Goal: Use online tool/utility: Utilize a website feature to perform a specific function

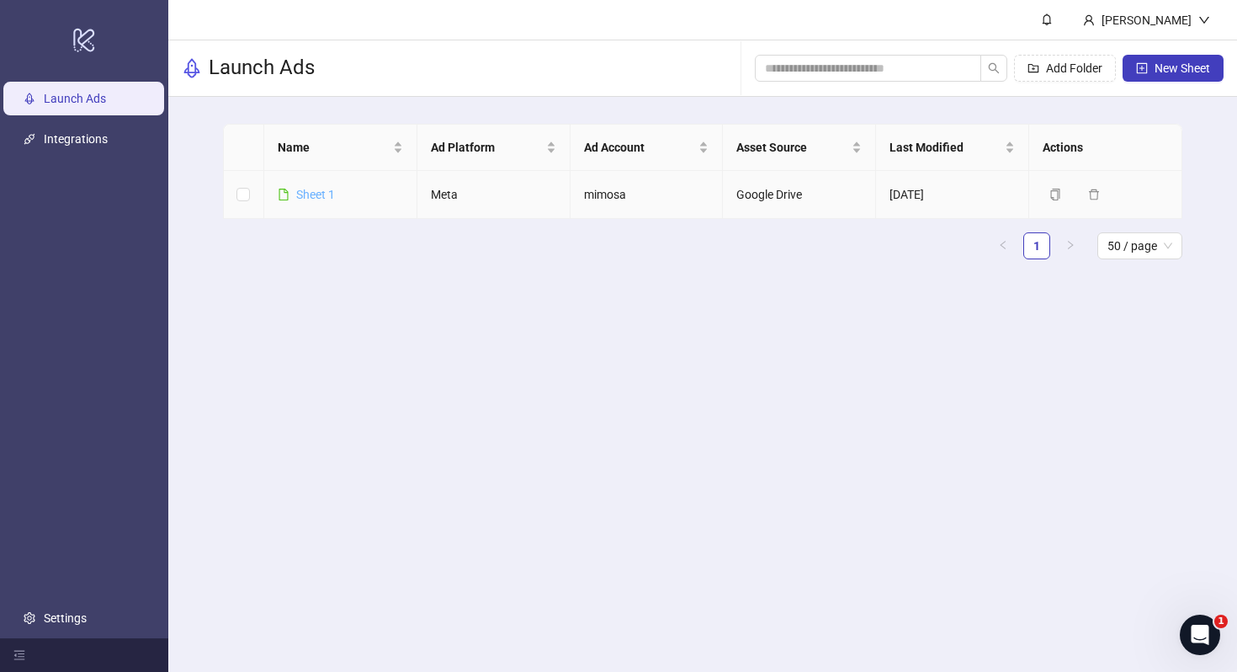
click at [317, 195] on link "Sheet 1" at bounding box center [315, 194] width 39 height 13
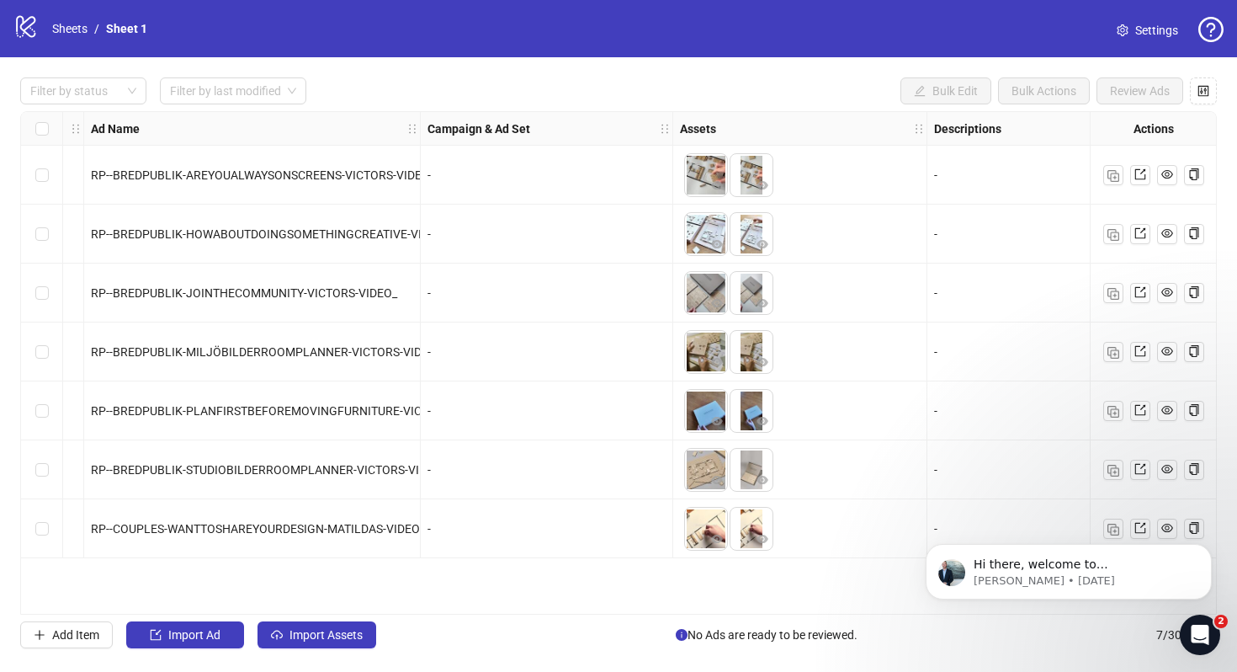
scroll to position [0, 253]
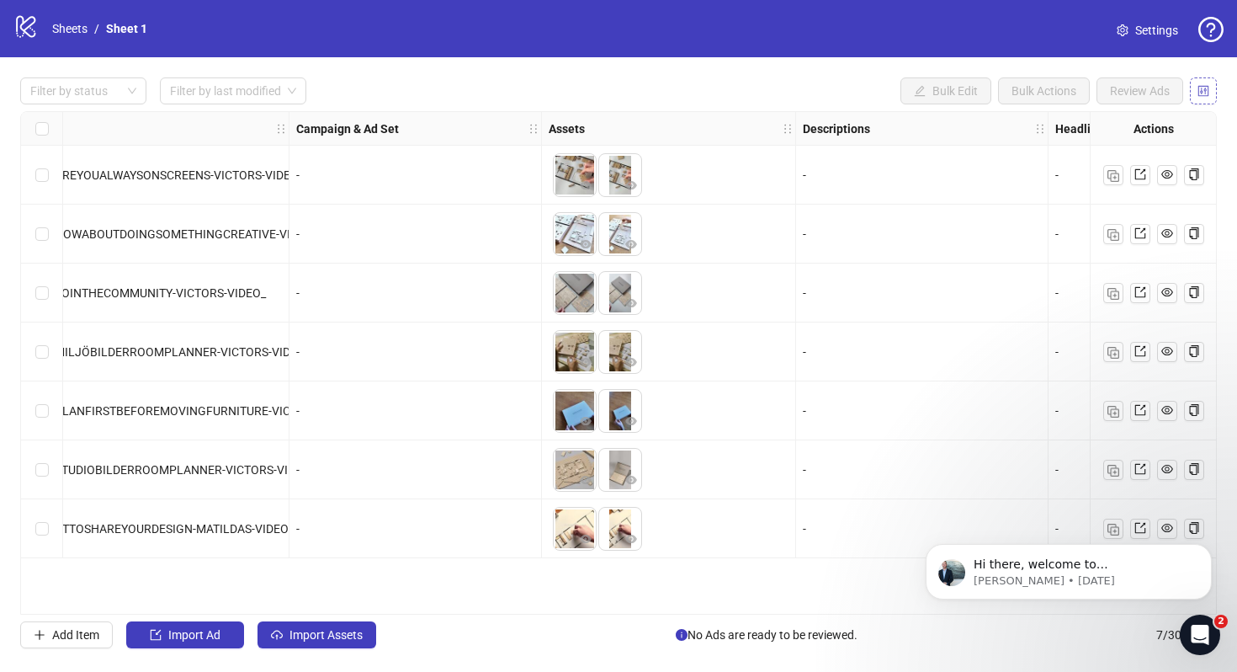
click at [1205, 93] on icon "control" at bounding box center [1204, 91] width 12 height 12
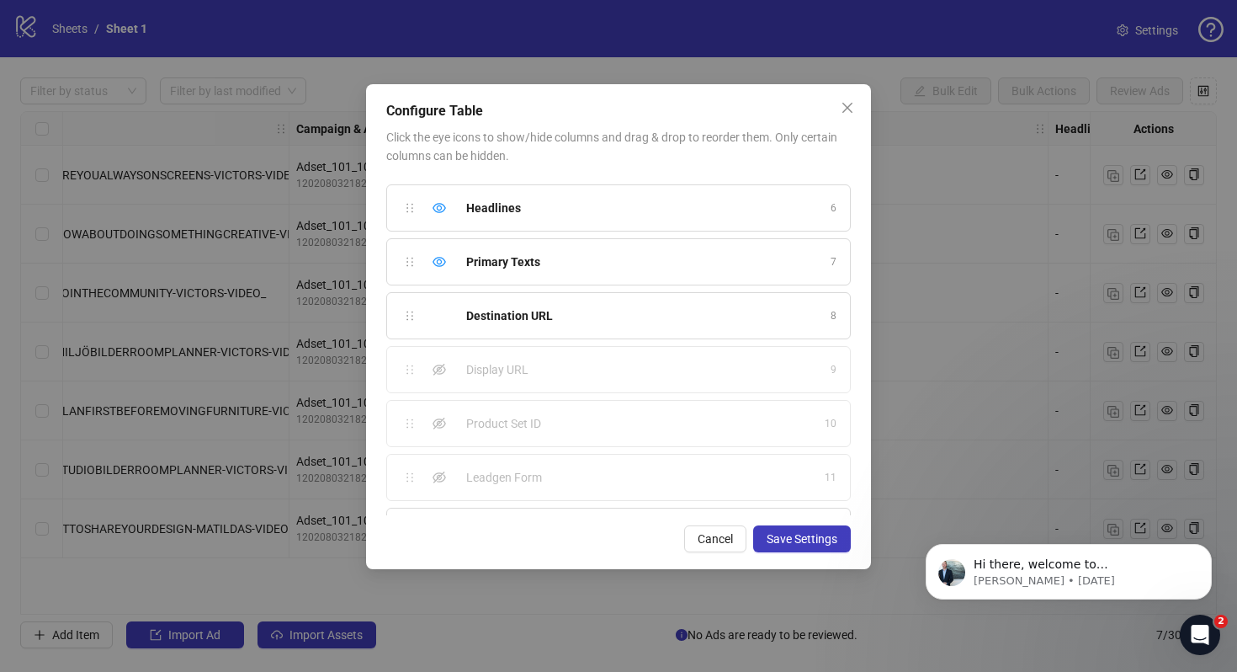
scroll to position [120, 0]
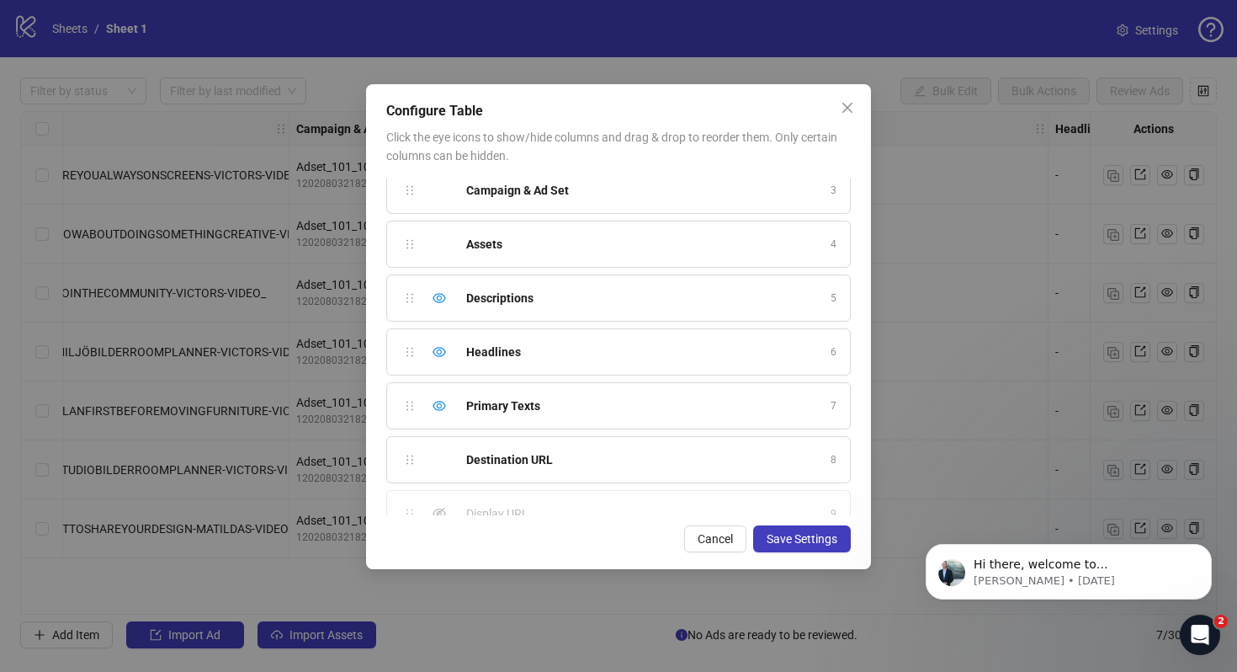
click at [801, 300] on div "Descriptions" at bounding box center [643, 298] width 354 height 19
click at [441, 308] on div "Descriptions 5" at bounding box center [618, 297] width 465 height 47
click at [437, 292] on icon "eye" at bounding box center [439, 297] width 13 height 13
click at [822, 529] on button "Save Settings" at bounding box center [802, 538] width 98 height 27
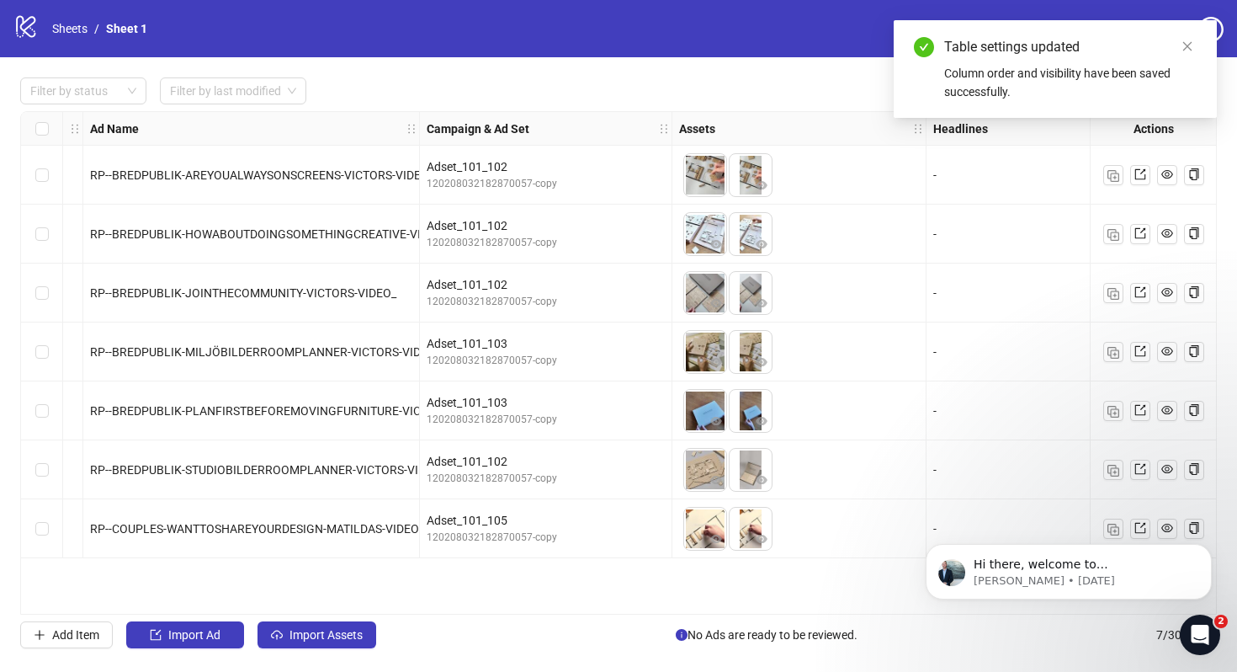
scroll to position [0, 0]
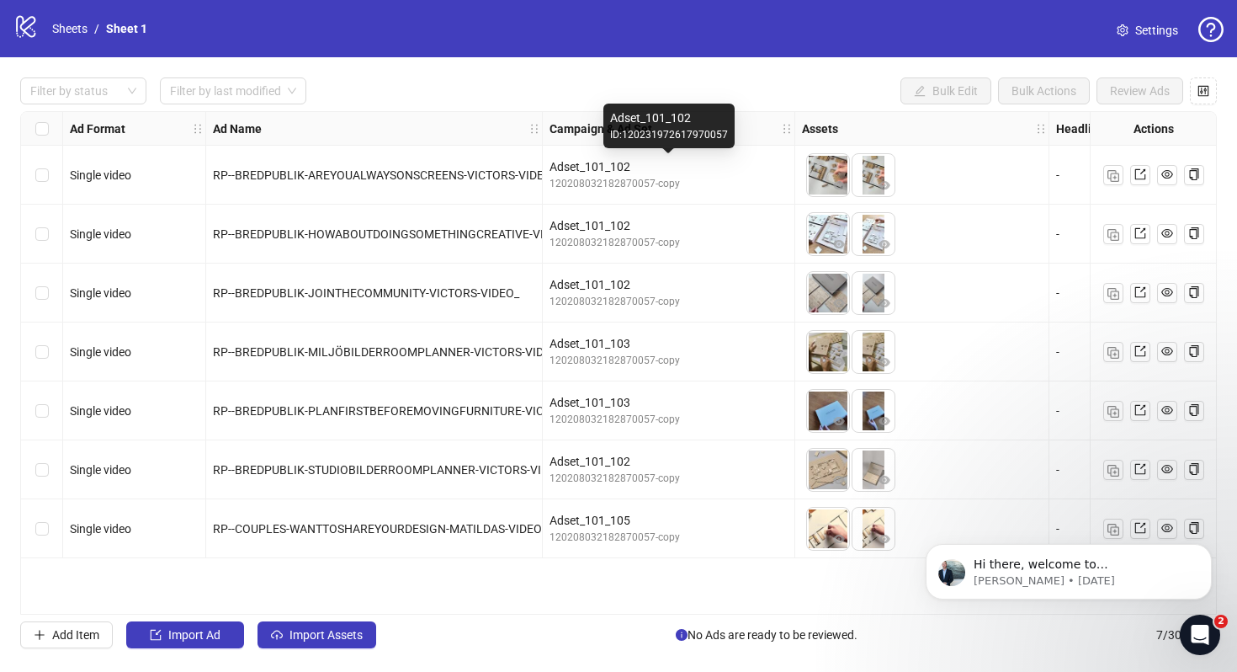
click at [591, 164] on div "Adset_101_102" at bounding box center [669, 166] width 238 height 19
